Goal: Task Accomplishment & Management: Manage account settings

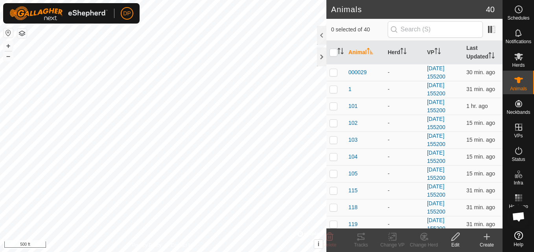
scroll to position [446, 0]
checkbox input "true"
click at [362, 240] on icon at bounding box center [360, 237] width 7 height 6
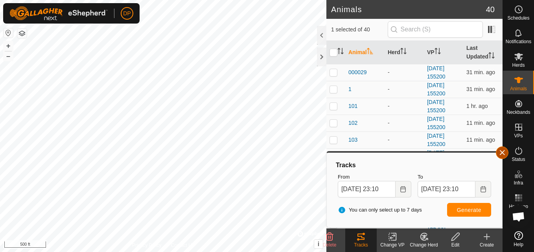
click at [498, 150] on button "button" at bounding box center [501, 153] width 13 height 13
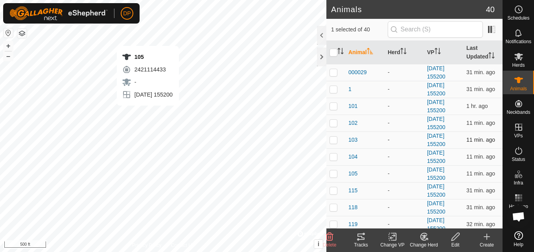
checkbox input "true"
checkbox input "false"
click at [358, 235] on icon at bounding box center [360, 237] width 7 height 6
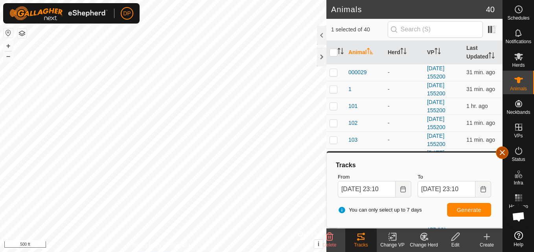
click at [499, 153] on button "button" at bounding box center [501, 153] width 13 height 13
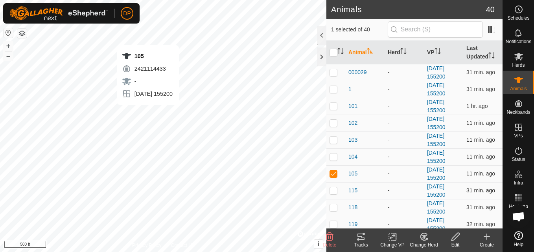
checkbox input "false"
click at [354, 238] on tracks-svg-icon at bounding box center [360, 236] width 31 height 9
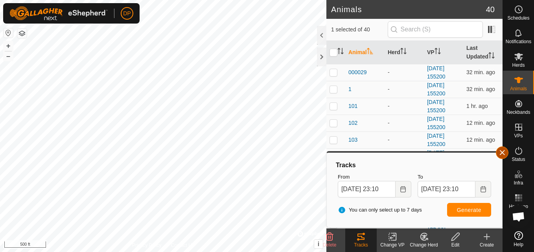
click at [503, 151] on button "button" at bounding box center [501, 153] width 13 height 13
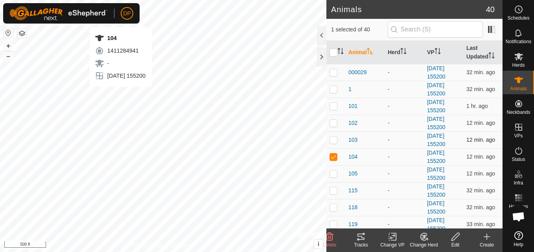
checkbox input "false"
